Goal: Transaction & Acquisition: Book appointment/travel/reservation

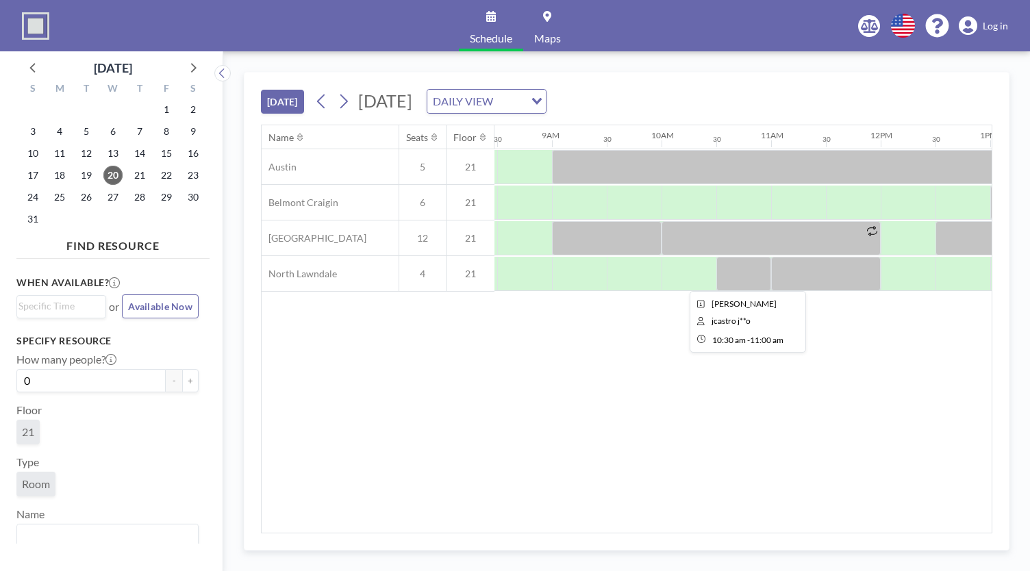
scroll to position [0, 928]
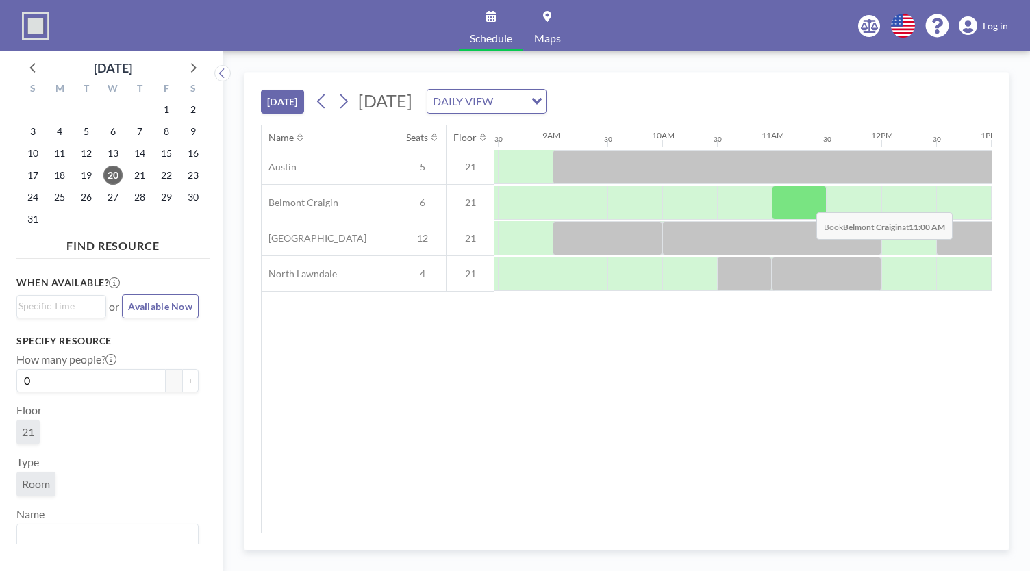
click at [805, 201] on div at bounding box center [799, 203] width 55 height 34
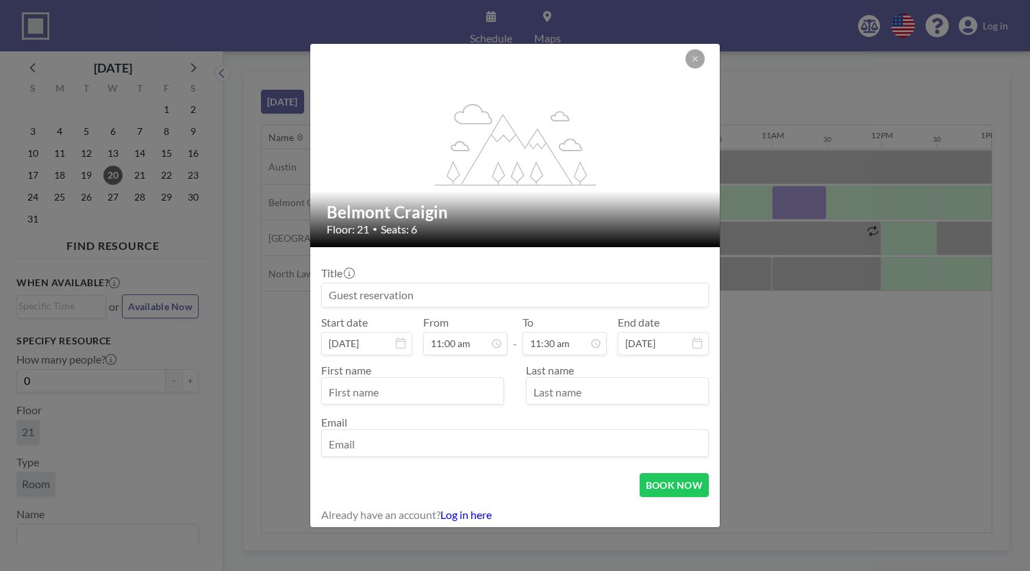
click at [441, 297] on input at bounding box center [515, 295] width 386 height 23
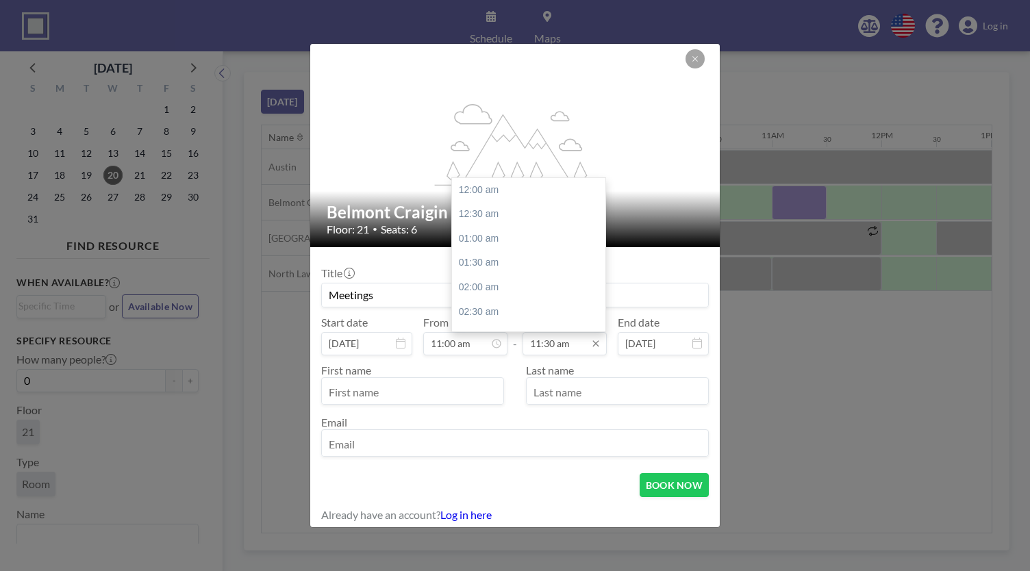
scroll to position [561, 0]
type input "Meetings"
click at [545, 343] on input "11:30 am" at bounding box center [565, 343] width 84 height 23
click at [486, 218] on div "12:00 pm" at bounding box center [532, 214] width 160 height 25
type input "12:00 pm"
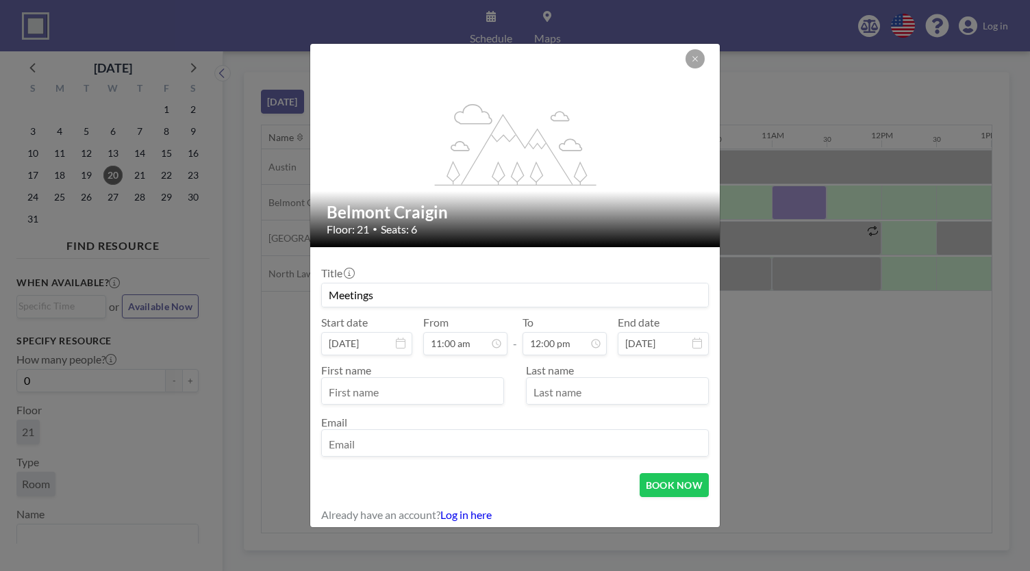
scroll to position [122, 0]
click at [403, 385] on input "text" at bounding box center [412, 392] width 181 height 23
type input "Miles"
type input "[PERSON_NAME]"
type input "[EMAIL_ADDRESS][DOMAIN_NAME]"
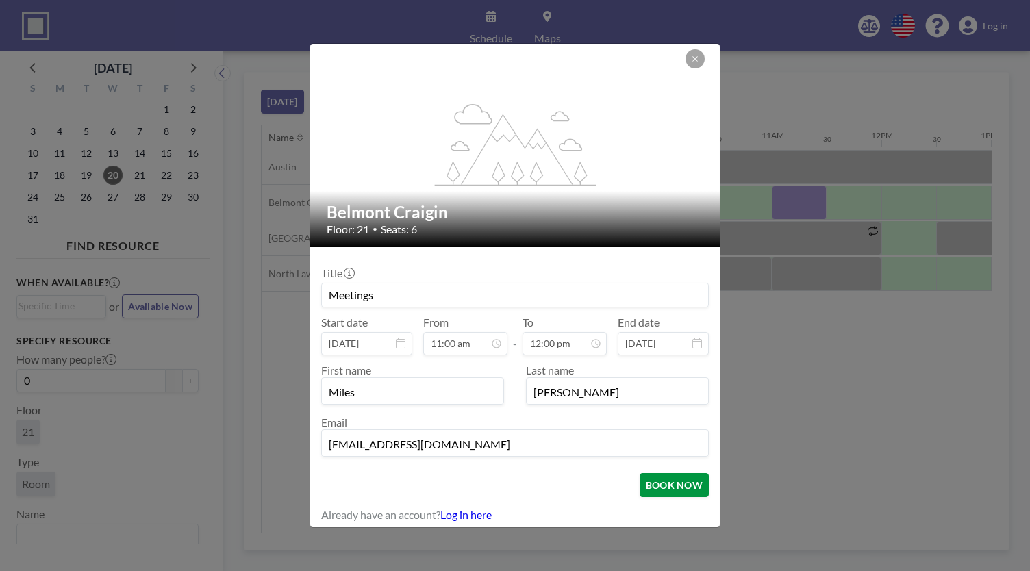
click at [666, 481] on button "BOOK NOW" at bounding box center [674, 485] width 69 height 24
